Goal: Check status: Check status

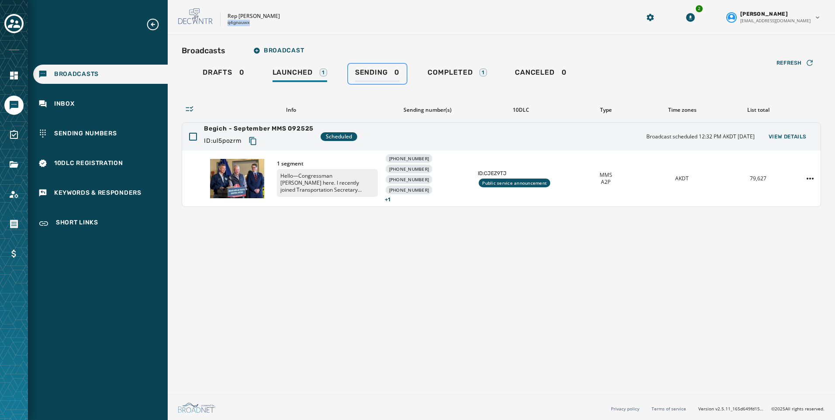
click at [372, 69] on span "Sending" at bounding box center [371, 72] width 33 height 9
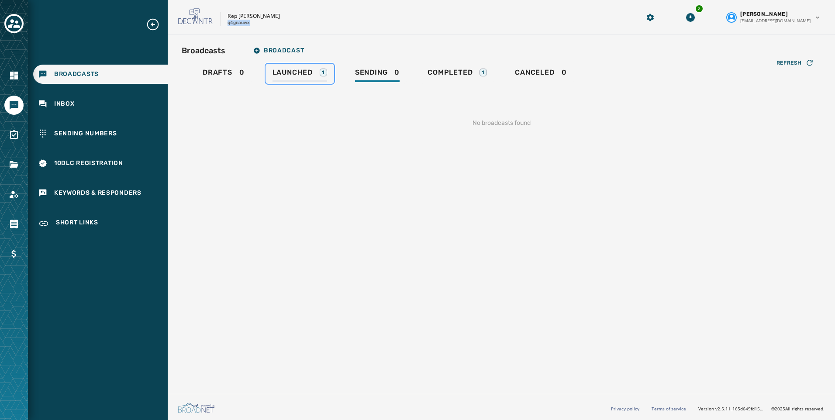
click at [293, 75] on span "Launched" at bounding box center [292, 72] width 40 height 9
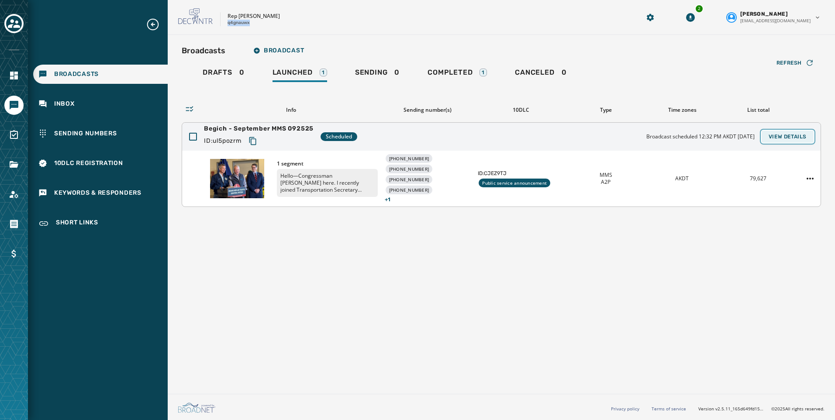
click at [795, 137] on span "View Details" at bounding box center [787, 136] width 38 height 7
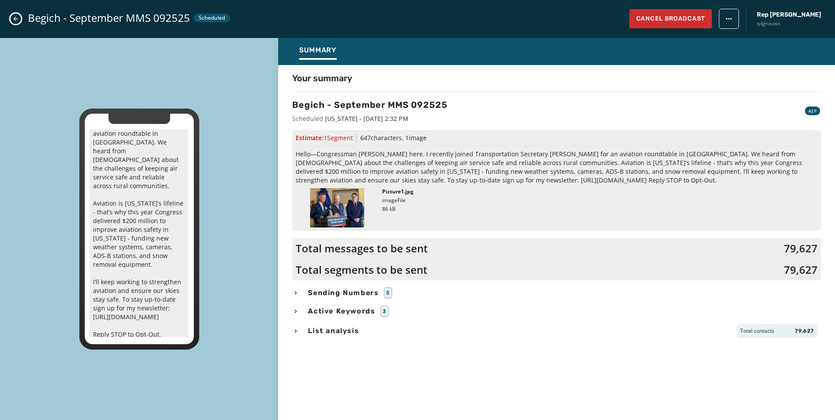
scroll to position [131, 0]
click at [18, 20] on icon "Close admin drawer" at bounding box center [15, 18] width 7 height 7
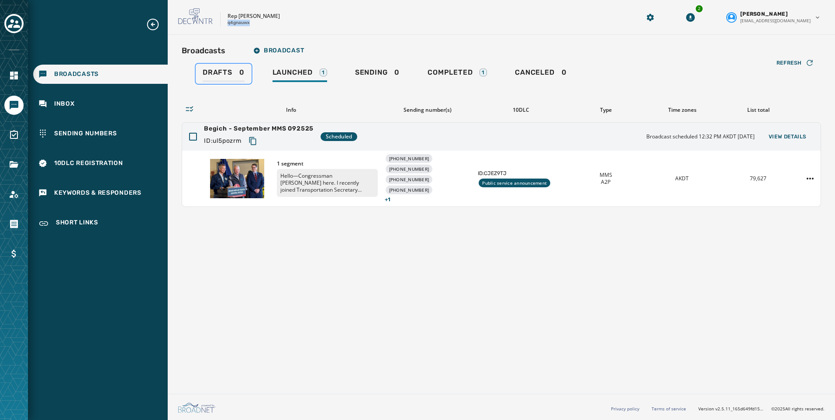
click at [231, 75] on span "Drafts" at bounding box center [218, 72] width 30 height 9
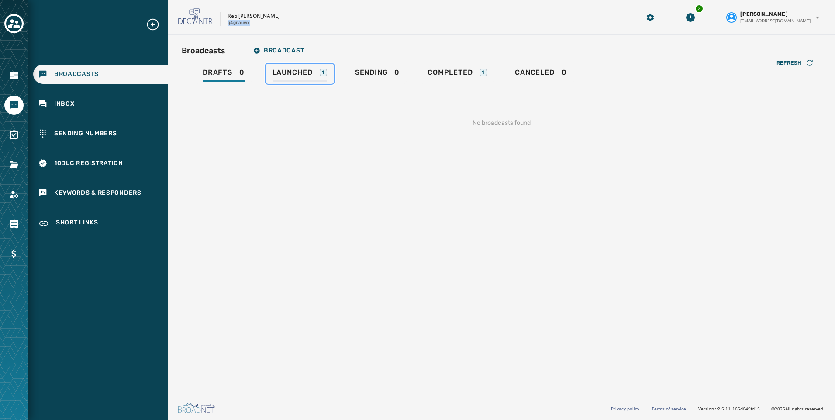
click at [284, 76] on span "Launched" at bounding box center [292, 72] width 40 height 9
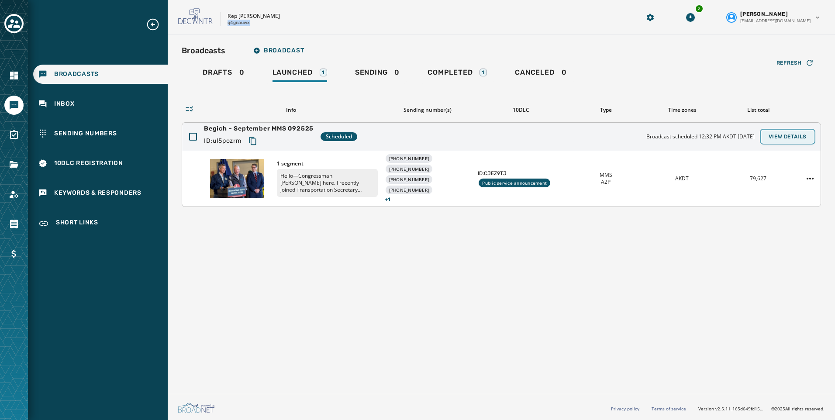
click at [801, 139] on span "View Details" at bounding box center [787, 136] width 38 height 7
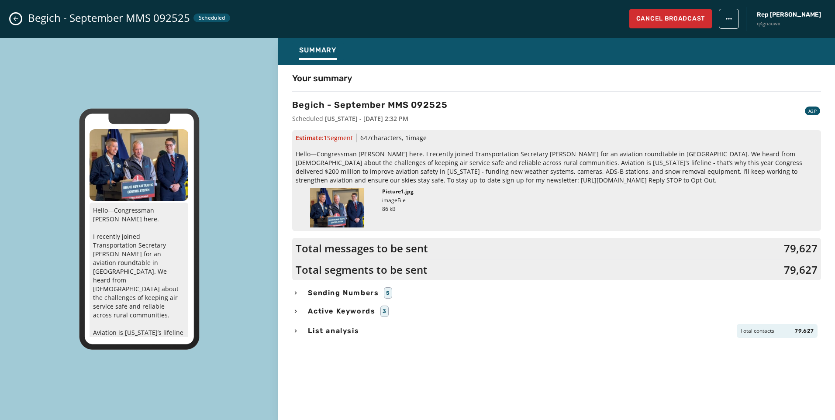
click at [16, 16] on icon "Close admin drawer" at bounding box center [15, 18] width 7 height 7
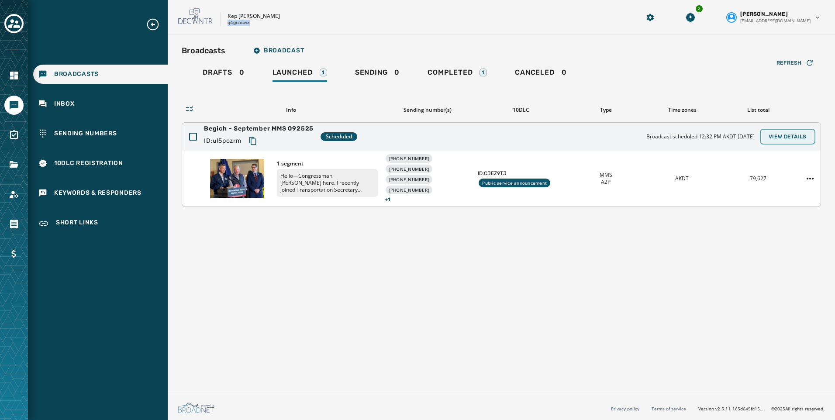
click at [800, 134] on span "View Details" at bounding box center [787, 136] width 38 height 7
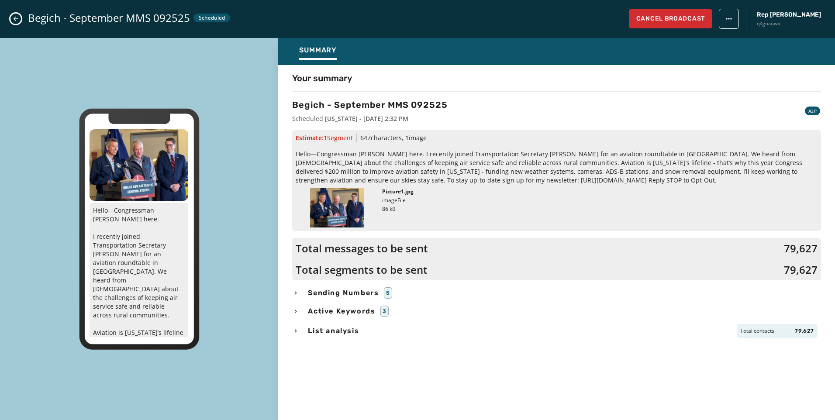
click at [295, 294] on icon "button" at bounding box center [296, 292] width 2 height 3
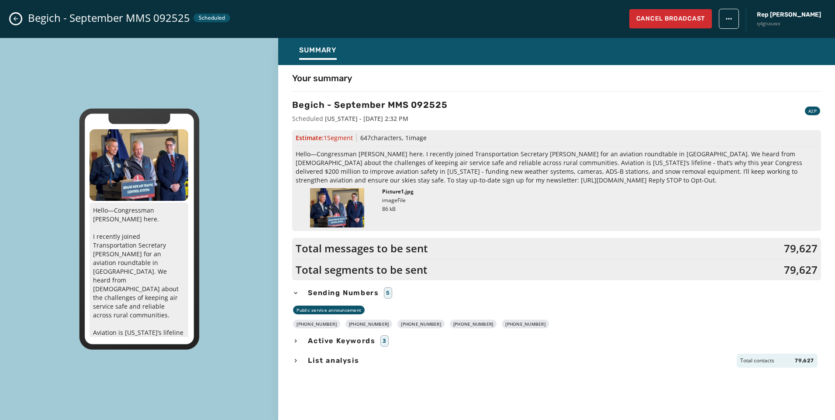
click at [293, 341] on icon "button" at bounding box center [295, 341] width 7 height 7
click at [293, 377] on icon "button" at bounding box center [295, 376] width 7 height 7
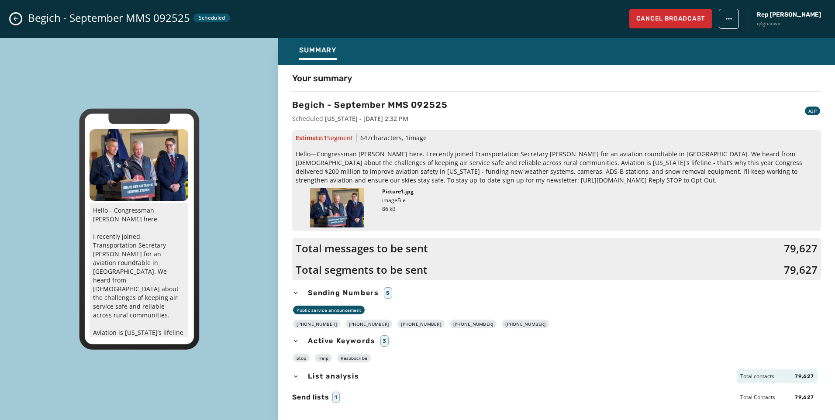
click at [21, 15] on div "Begich - September MMS 092525 Scheduled Cancel Broadcast Rep [PERSON_NAME] q4gn…" at bounding box center [417, 19] width 835 height 38
click at [16, 14] on button "Close admin drawer" at bounding box center [15, 19] width 10 height 10
